Goal: Find specific page/section: Find specific page/section

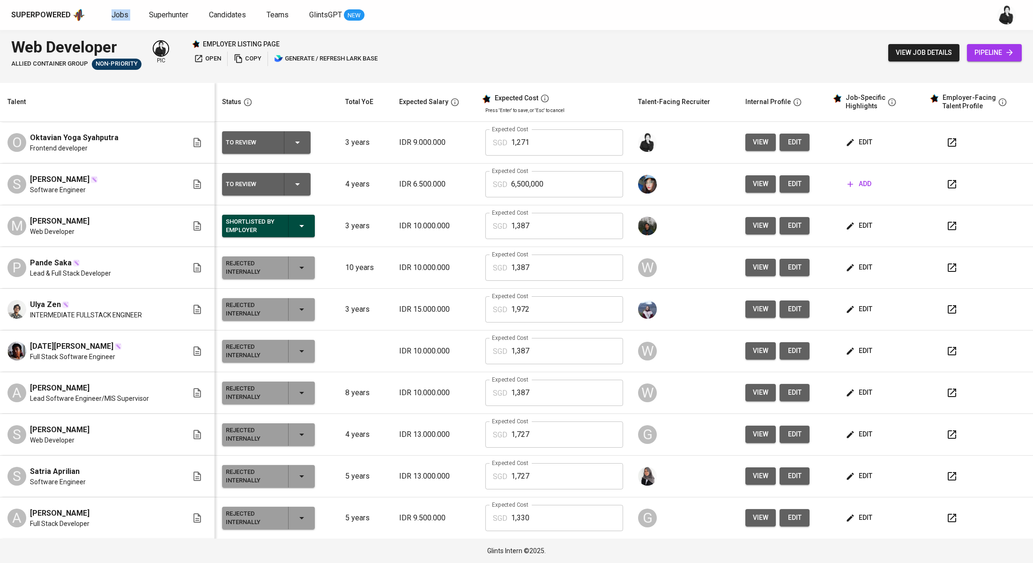
click at [941, 143] on button "button" at bounding box center [952, 142] width 22 height 22
click at [216, 52] on button "open" at bounding box center [208, 59] width 32 height 15
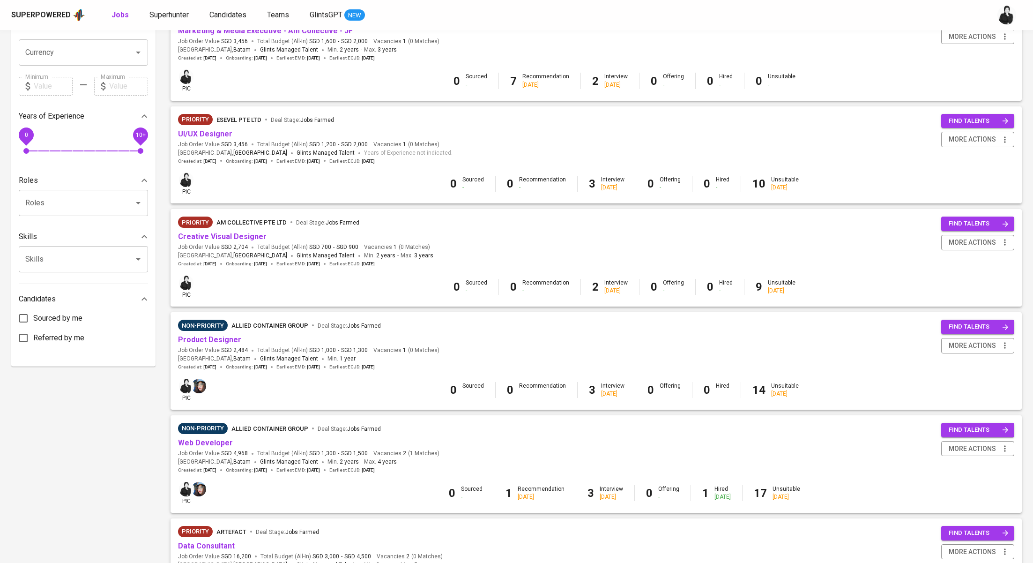
scroll to position [243, 0]
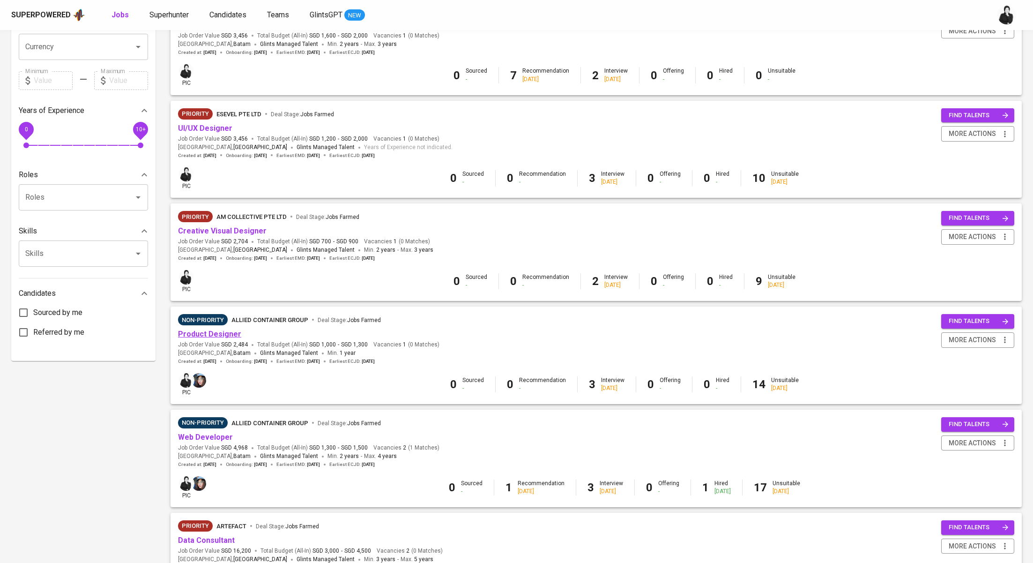
click at [230, 335] on link "Product Designer" at bounding box center [209, 333] width 63 height 9
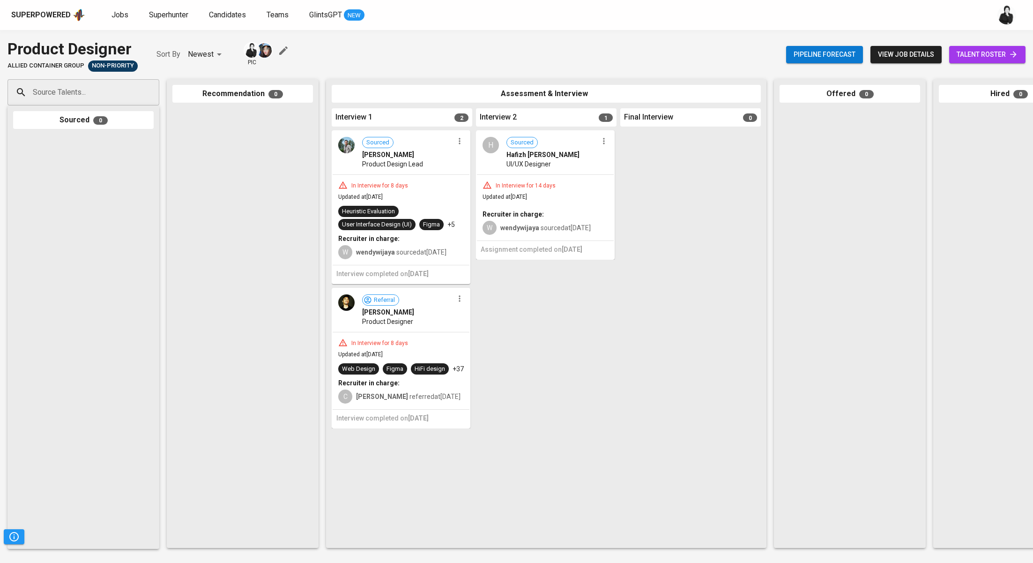
click at [1009, 49] on span "talent roster" at bounding box center [987, 55] width 61 height 12
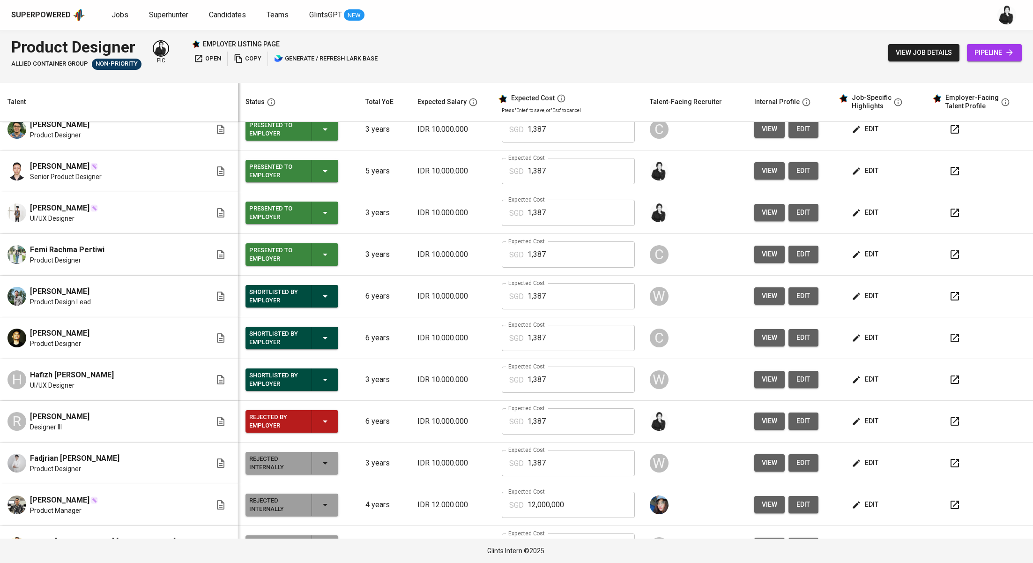
scroll to position [183, 0]
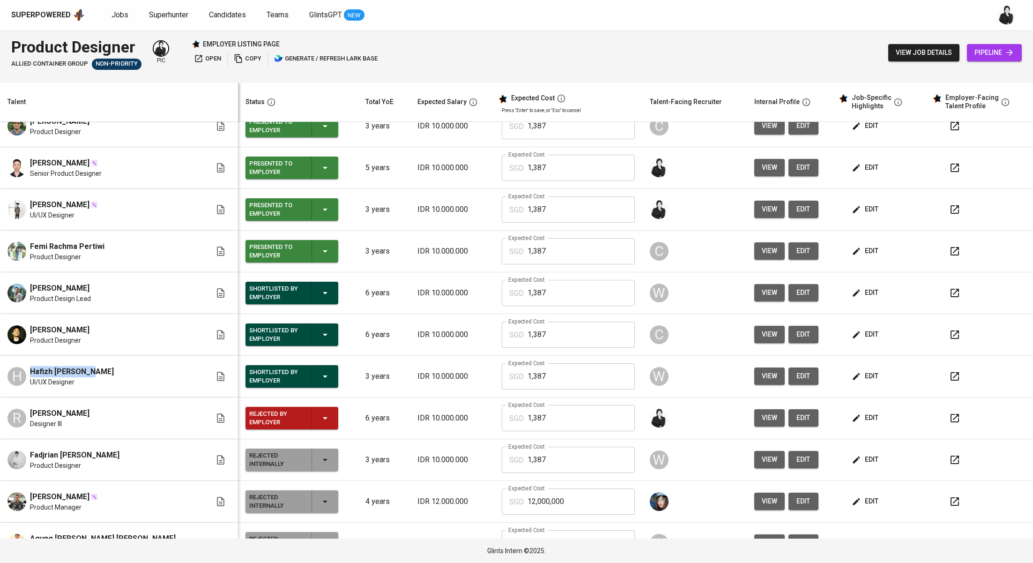
drag, startPoint x: 92, startPoint y: 371, endPoint x: 30, endPoint y: 367, distance: 62.4
click at [30, 367] on div "H Hafizh Ivan Aufa UI/UX Designer" at bounding box center [109, 376] width 204 height 21
copy span "Hafizh Ivan Aufa"
drag, startPoint x: 134, startPoint y: 285, endPoint x: 21, endPoint y: 292, distance: 114.1
click at [21, 292] on div "Muhammad Arisandy Pratama Product Design Lead" at bounding box center [109, 293] width 204 height 21
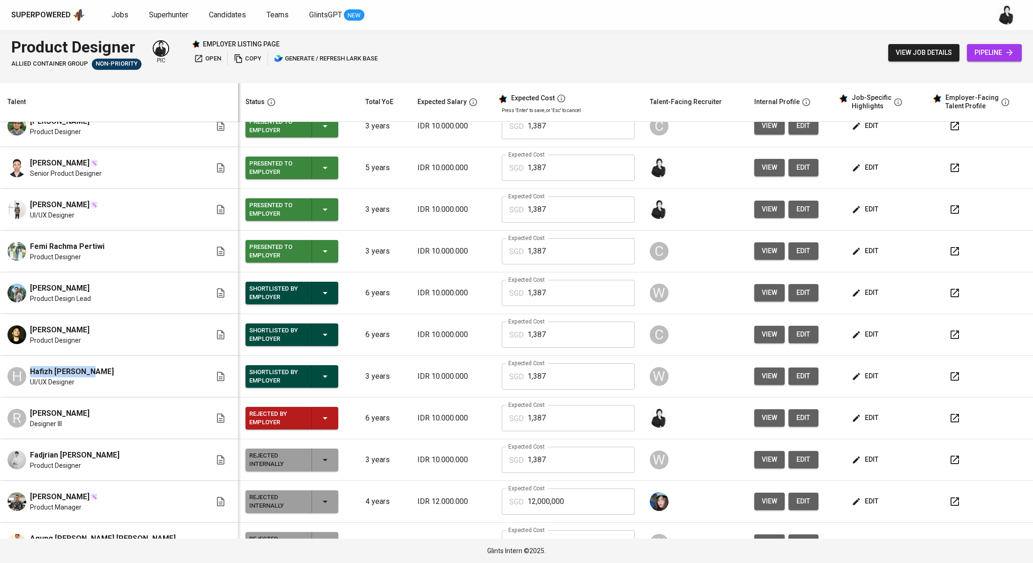
copy span "Muhammad Arisandy Pratama"
